Goal: Transaction & Acquisition: Subscribe to service/newsletter

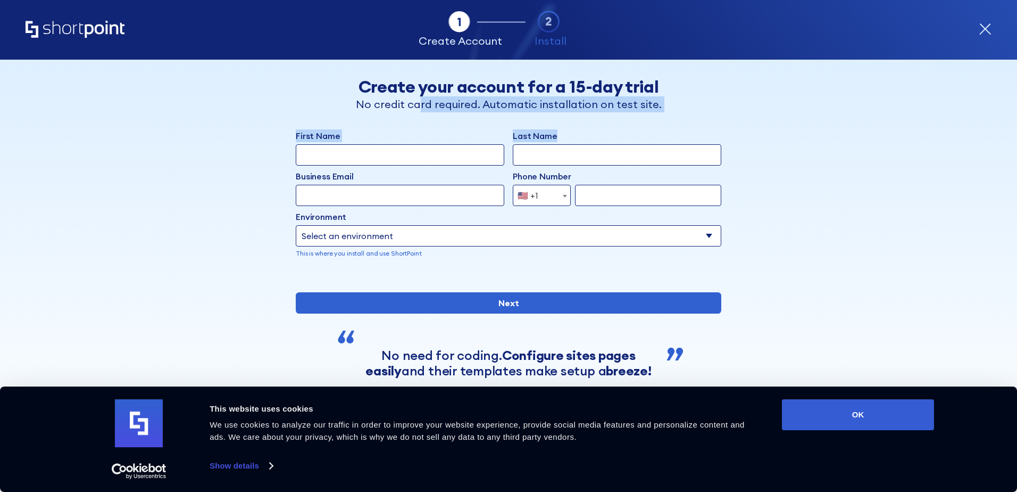
drag, startPoint x: 417, startPoint y: 105, endPoint x: 734, endPoint y: 121, distance: 317.0
click at [733, 121] on div "Back Back Create your account for a 15-day trial No credit card required. Autom…" at bounding box center [508, 242] width 651 height 365
drag, startPoint x: 734, startPoint y: 121, endPoint x: 788, endPoint y: 163, distance: 67.9
click at [787, 162] on div "Back Back Create your account for a 15-day trial No credit card required. Autom…" at bounding box center [508, 242] width 651 height 365
click at [988, 26] on icon "form" at bounding box center [985, 29] width 13 height 13
